Goal: Transaction & Acquisition: Purchase product/service

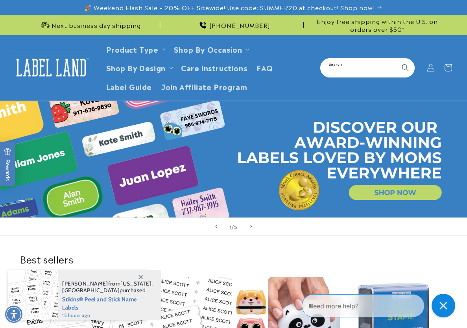
click at [332, 66] on input "Search" at bounding box center [367, 68] width 93 height 18
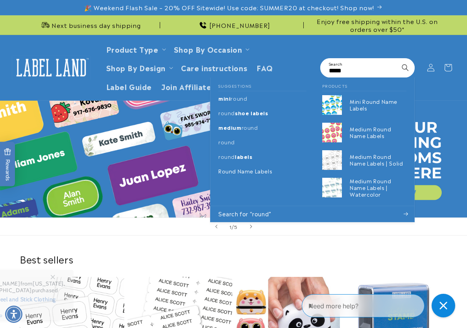
type input "*****"
click at [396, 59] on button "Search" at bounding box center [404, 67] width 17 height 17
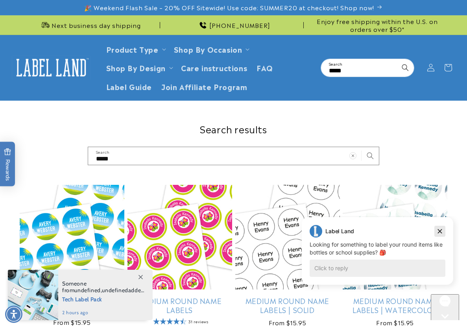
click at [437, 231] on icon "Dismiss campaign" at bounding box center [440, 230] width 8 height 9
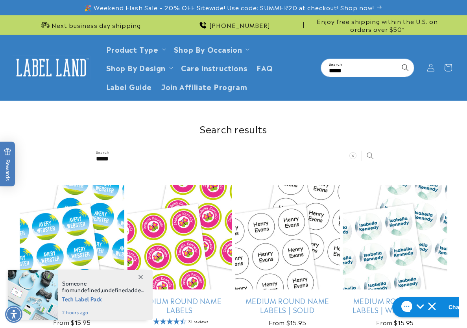
click at [138, 276] on icon at bounding box center [140, 277] width 4 height 4
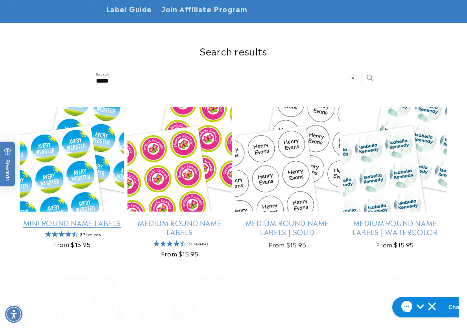
scroll to position [79, 0]
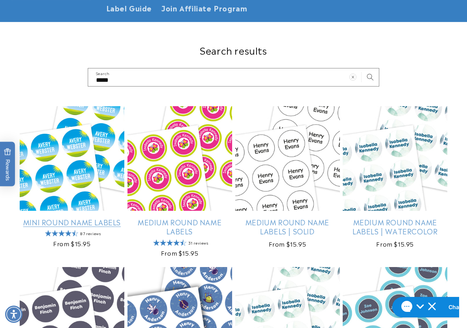
drag, startPoint x: 98, startPoint y: 159, endPoint x: 65, endPoint y: 155, distance: 32.9
click at [65, 217] on link "Mini Round Name Labels" at bounding box center [72, 221] width 105 height 9
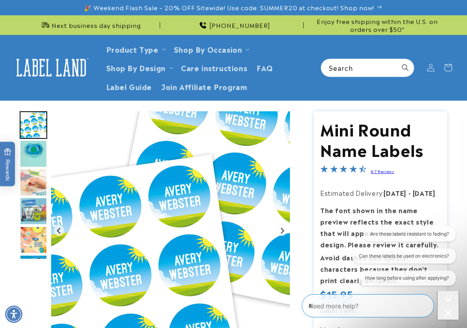
click at [366, 72] on input "Search" at bounding box center [367, 68] width 93 height 18
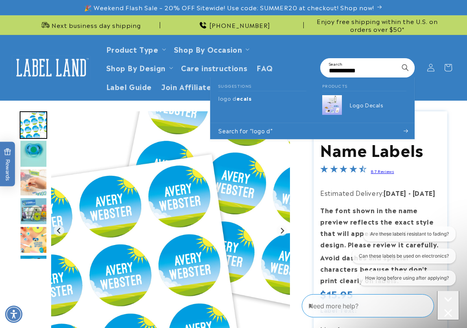
type input "**********"
click at [396, 59] on button "Search" at bounding box center [404, 67] width 17 height 17
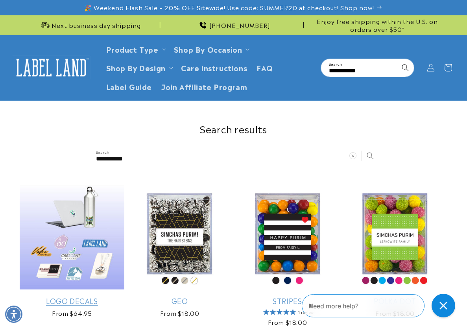
click at [93, 296] on link "Logo Decals" at bounding box center [72, 300] width 105 height 9
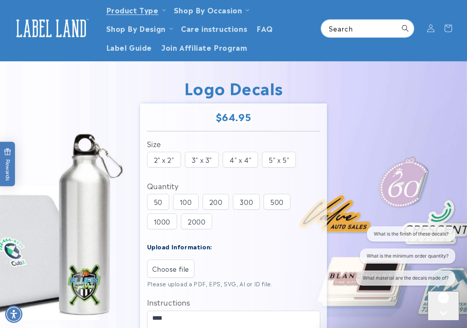
click at [446, 323] on icon "Close gorgias live chat" at bounding box center [443, 327] width 8 height 8
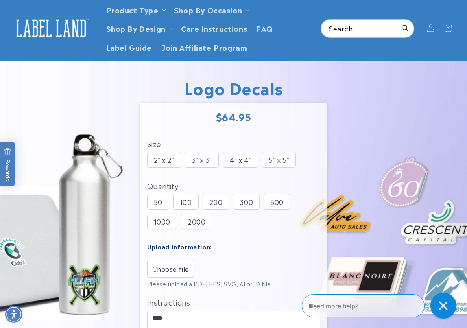
click at [442, 298] on div "Close gorgias live chat" at bounding box center [443, 305] width 17 height 17
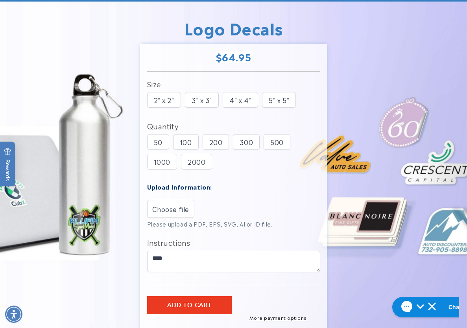
scroll to position [118, 0]
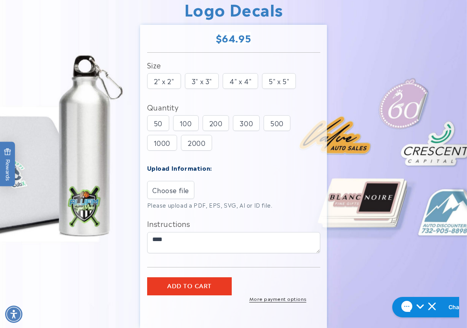
click at [311, 45] on div "Regular price $64.95 Regular price Sale price $64.95 Unit price / per Sale Sold…" at bounding box center [233, 39] width 173 height 15
click at [324, 80] on div "2" x 2" 3" x 3" 4" x 4" 5" x 5"" at bounding box center [235, 83] width 177 height 20
click at [317, 87] on div "2" x 2" 3" x 3" 4" x 4" 5" x 5"" at bounding box center [235, 83] width 177 height 20
click at [200, 100] on div "Size 2" x 2" 3" x 3" 4" x 4" 5" x 5"" at bounding box center [233, 160] width 173 height 203
click at [157, 96] on div "Size 2" x 2" 3" x 3" 4" x 4" 5" x 5"" at bounding box center [233, 160] width 173 height 203
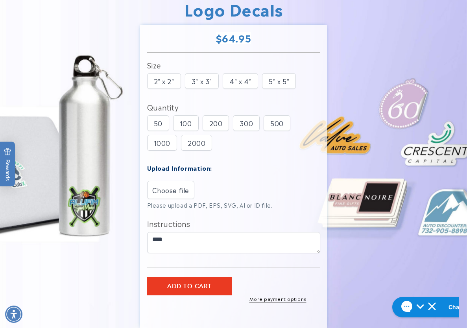
click at [163, 96] on div "Size 2" x 2" 3" x 3" 4" x 4" 5" x 5"" at bounding box center [233, 160] width 173 height 203
click at [170, 94] on div "Size 2" x 2" 3" x 3" 4" x 4" 5" x 5"" at bounding box center [233, 160] width 173 height 203
click at [309, 62] on div "Size" at bounding box center [233, 65] width 173 height 13
click at [305, 59] on div "Size" at bounding box center [233, 65] width 173 height 13
click at [292, 58] on section "Regular price $64.95 Regular price Sale price $64.95 Unit price / per Sale Sold…" at bounding box center [233, 177] width 187 height 304
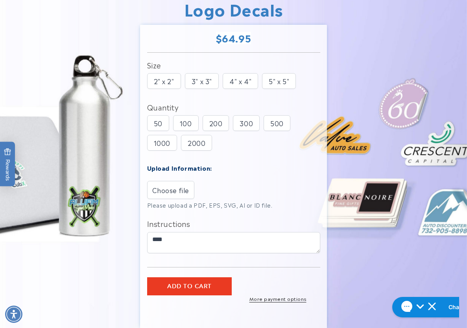
click at [250, 59] on div "Size" at bounding box center [233, 65] width 173 height 13
click at [242, 59] on div "Size" at bounding box center [233, 65] width 173 height 13
click at [408, 41] on img at bounding box center [233, 163] width 467 height 361
click at [191, 122] on div "100" at bounding box center [186, 123] width 26 height 16
click at [162, 124] on div "50" at bounding box center [158, 123] width 22 height 16
